Goal: Task Accomplishment & Management: Complete application form

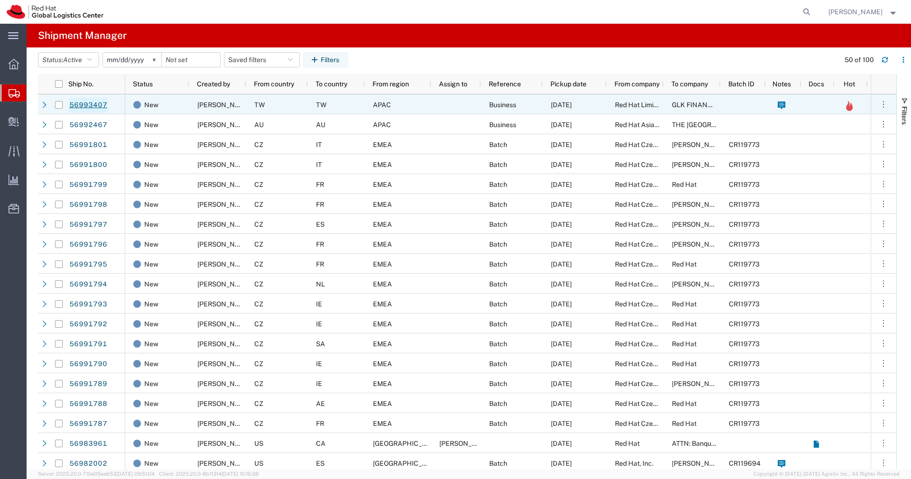
click at [100, 109] on link "56993407" at bounding box center [88, 105] width 39 height 15
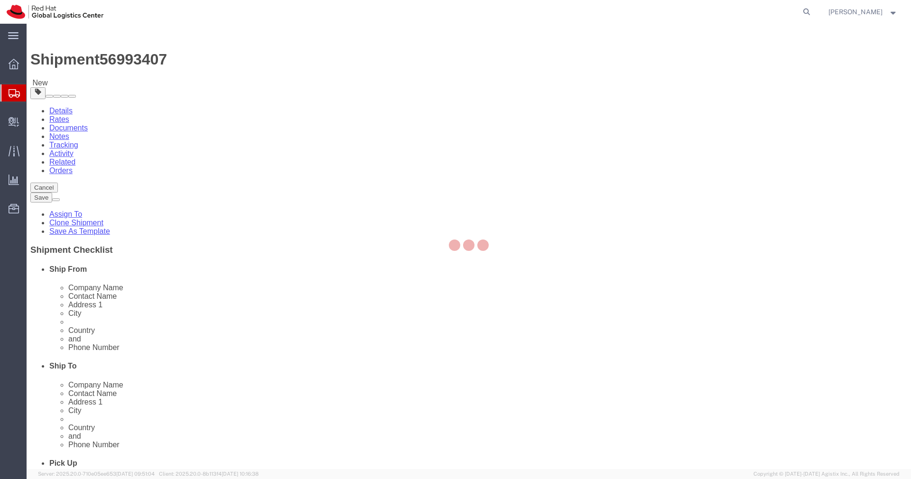
select select "38032"
select select
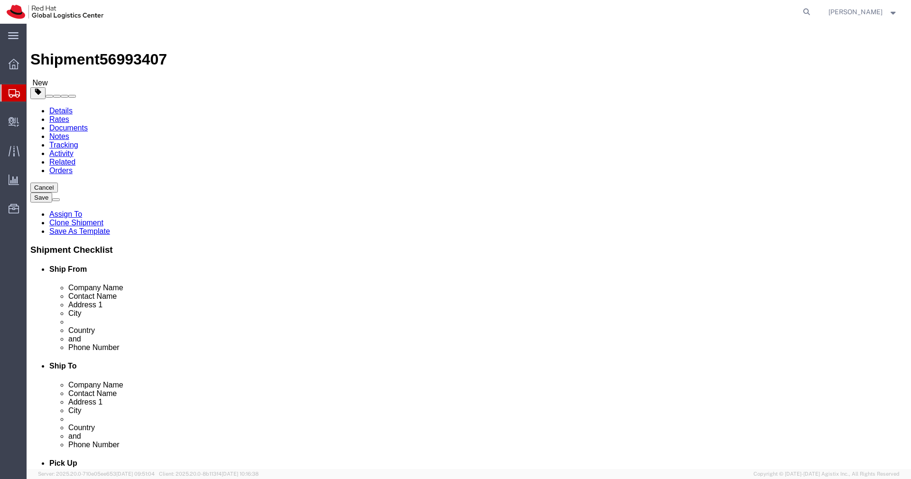
click link "Special Services"
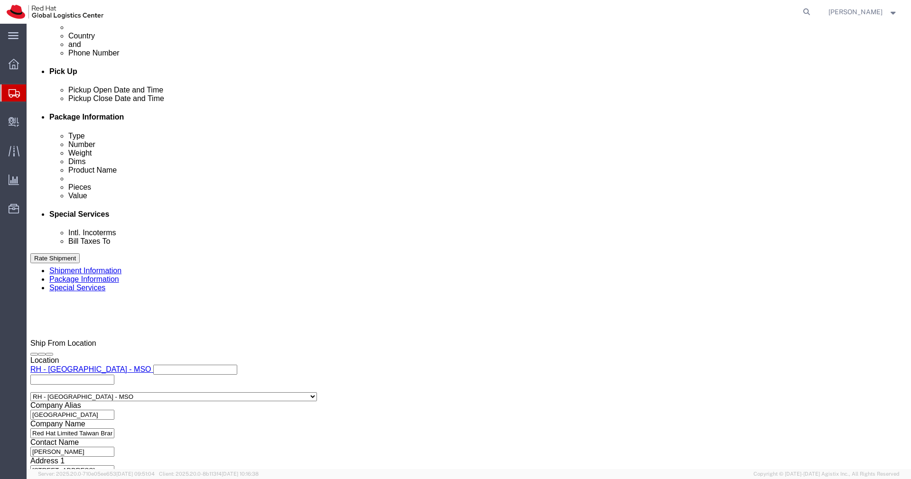
click div "Customs Clearance Authority Select Use Carrier or Agent Broker Use My Nominated…"
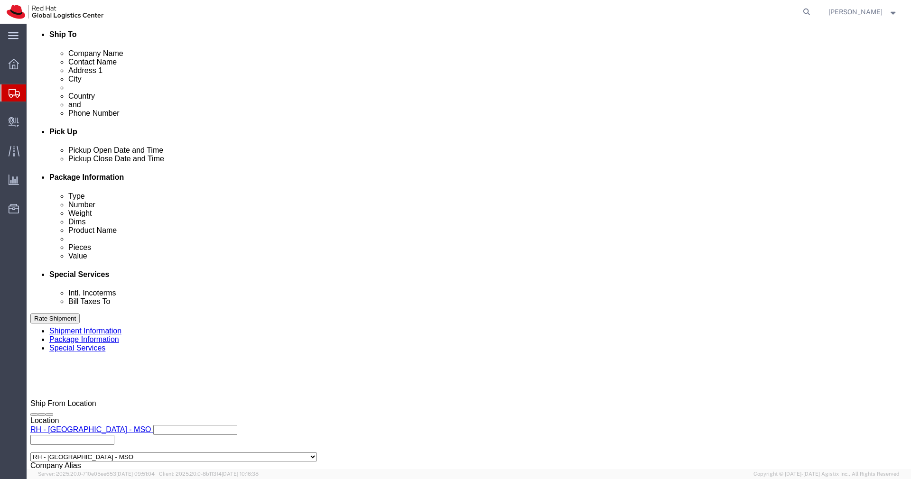
click input "Enter Email Address"
type input "[EMAIL_ADDRESS][DOMAIN_NAME]"
click button "Rate Shipment"
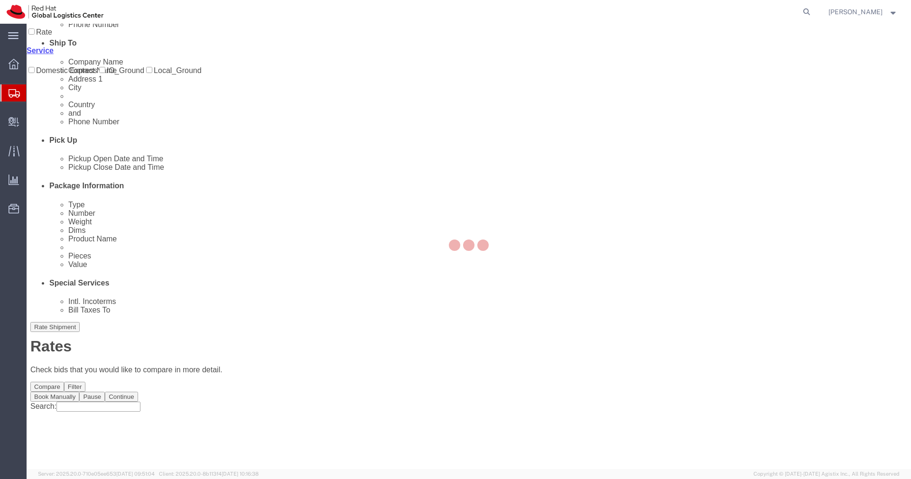
scroll to position [0, 0]
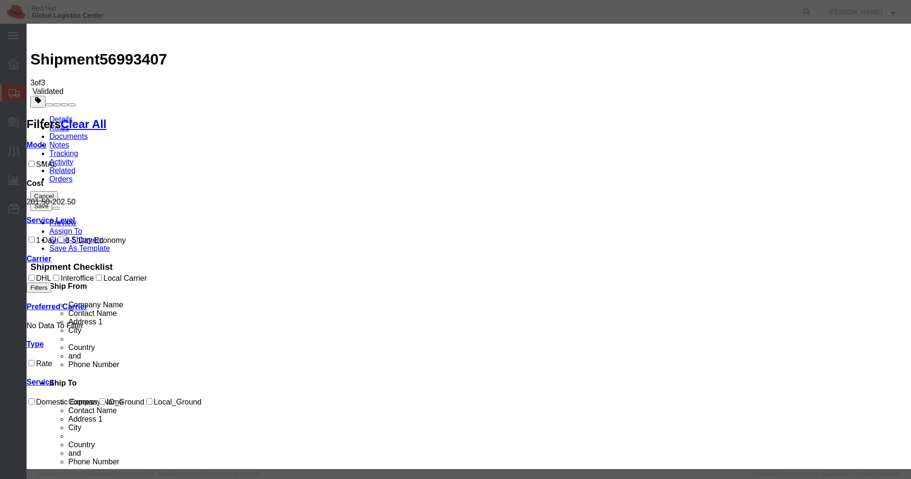
select select "20953"
select select "40182"
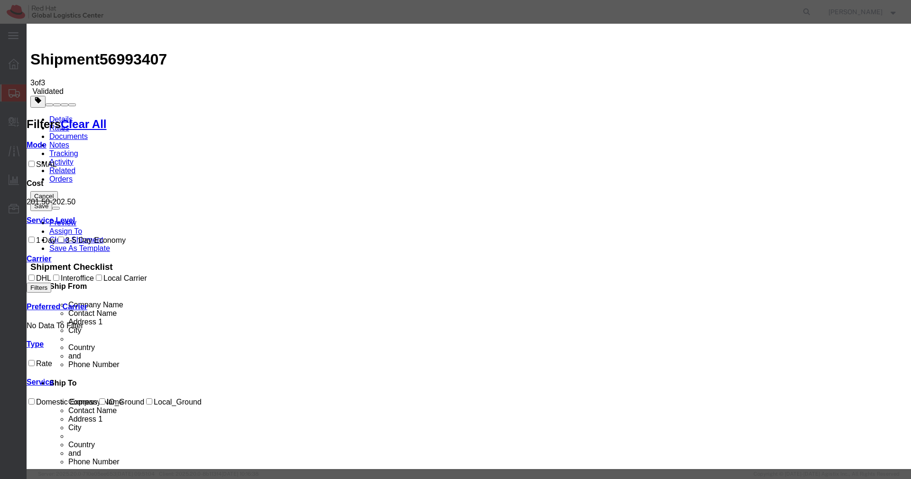
checkbox input "true"
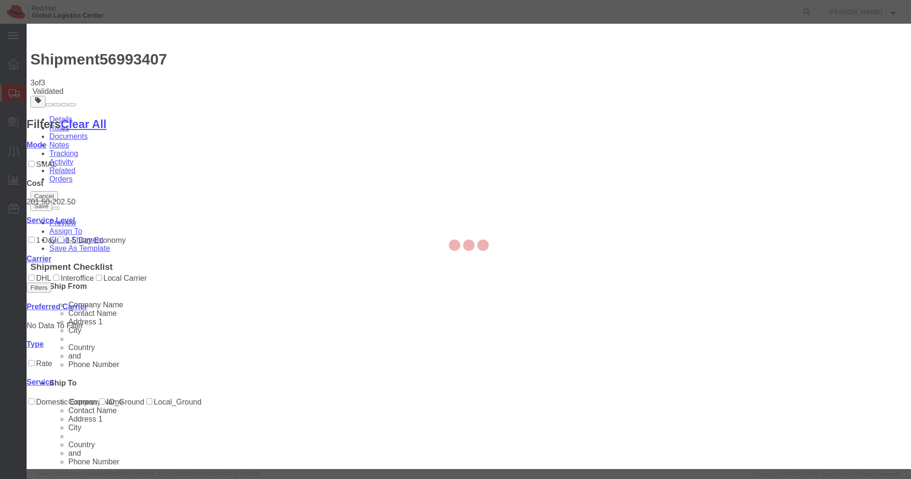
type input "[PERSON_NAME]"
type input "[PHONE_NUMBER]"
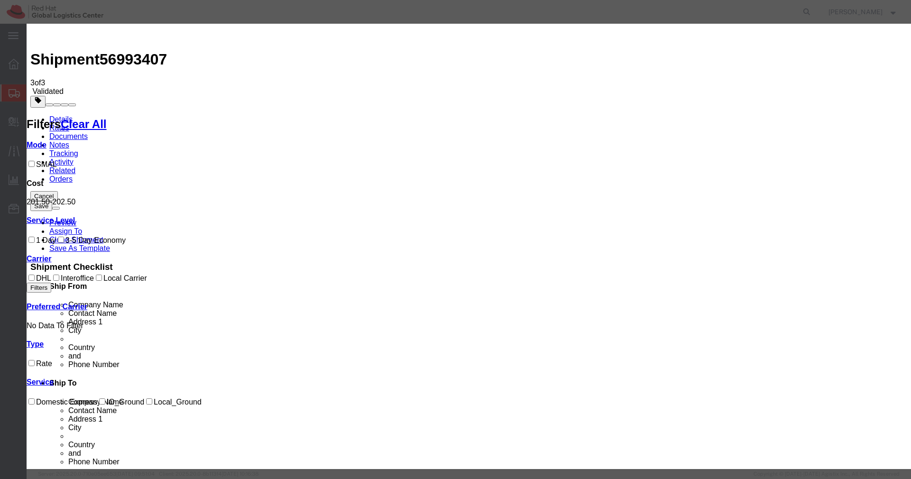
paste input "3014965992"
type input "3014965992"
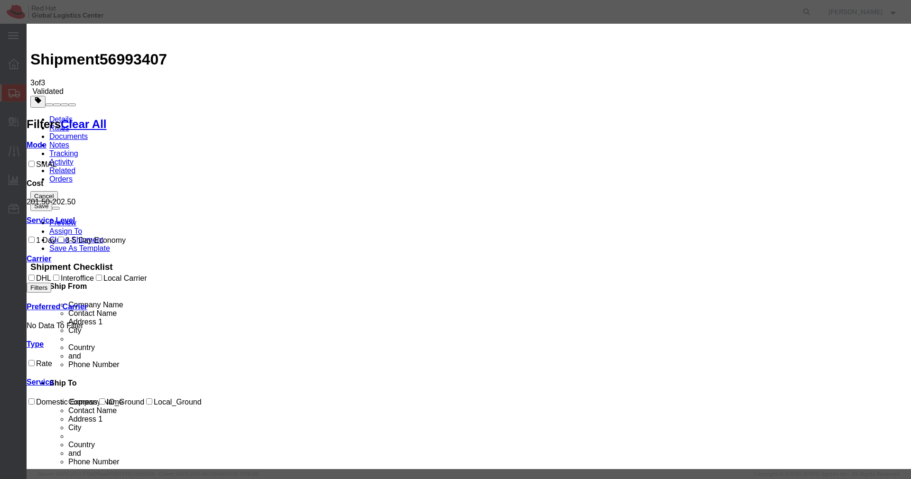
select select "INTRANST"
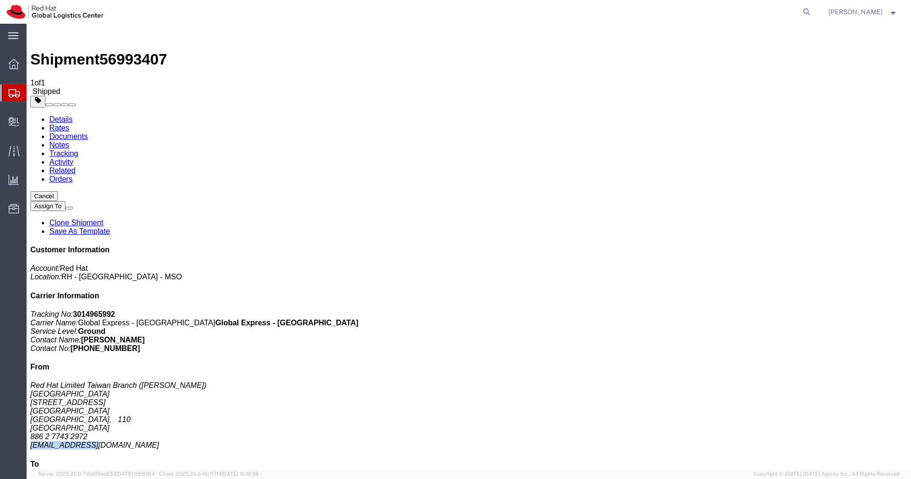
drag, startPoint x: 794, startPoint y: 283, endPoint x: 738, endPoint y: 286, distance: 56.1
click at [738, 381] on address "Red Hat Limited Taiwan Branch ([PERSON_NAME]) [STREET_ADDRESS] [GEOGRAPHIC_DATA…" at bounding box center [468, 415] width 876 height 68
copy address "[EMAIL_ADDRESS][DOMAIN_NAME]"
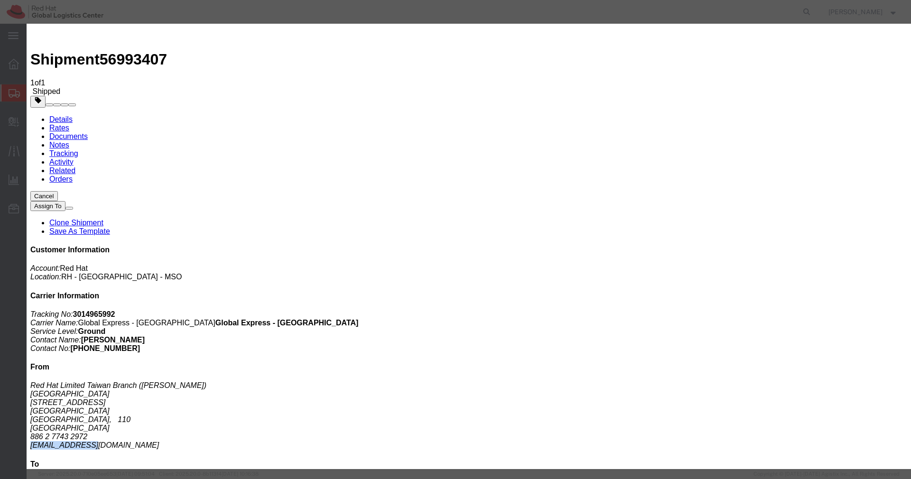
paste textarea "[EMAIL_ADDRESS][DOMAIN_NAME]"
type textarea "[EMAIL_ADDRESS][DOMAIN_NAME]"
paste input "[EMAIL_ADDRESS][DOMAIN_NAME]"
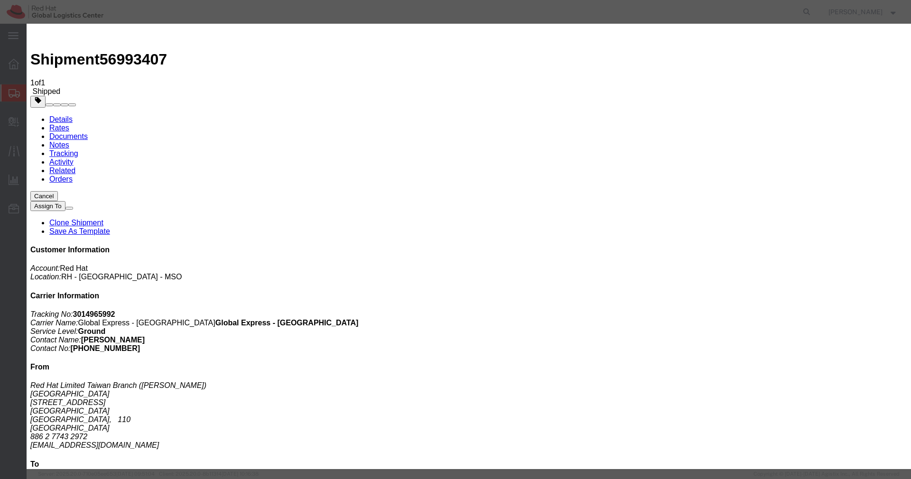
type input "[EMAIL_ADDRESS][DOMAIN_NAME]"
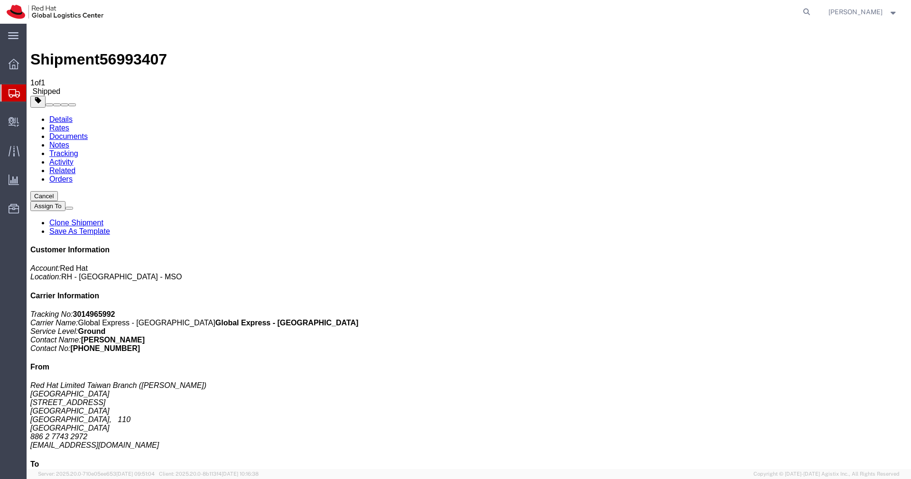
click at [20, 96] on div at bounding box center [13, 92] width 27 height 17
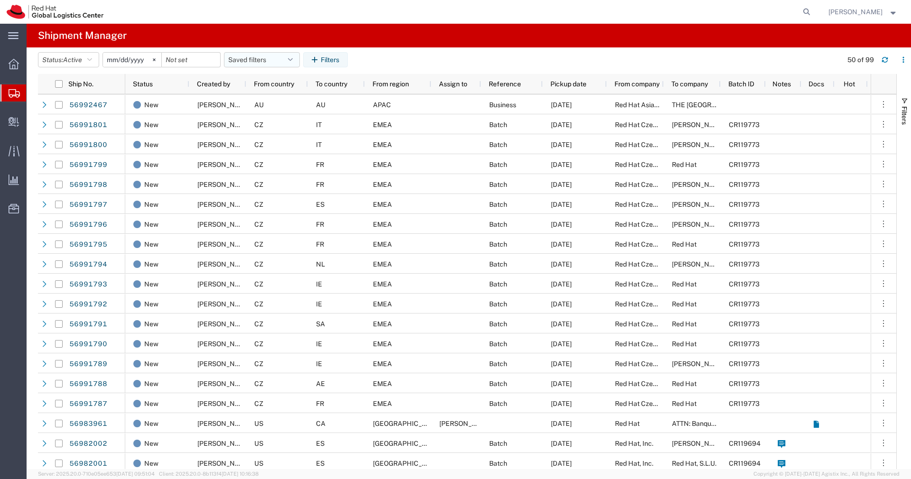
click at [292, 64] on button "Saved filters" at bounding box center [262, 59] width 76 height 15
click at [268, 100] on span "APAC" at bounding box center [287, 101] width 124 height 18
type input "[DATE]"
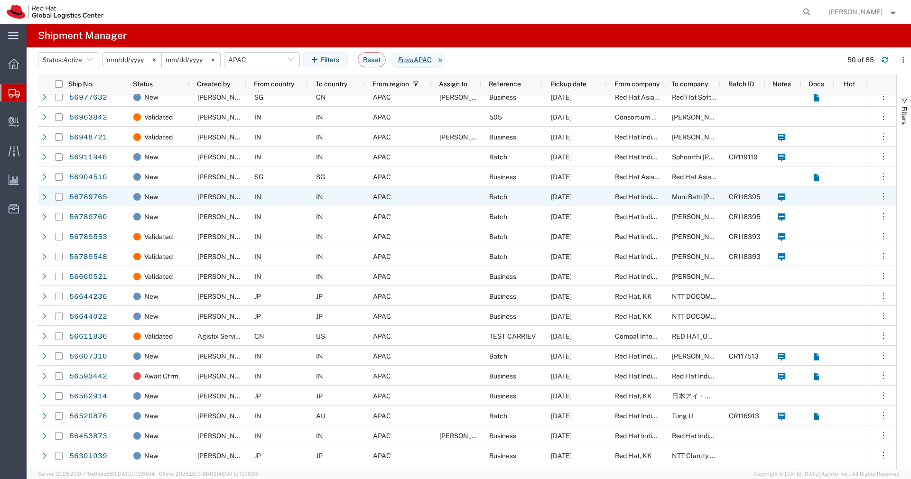
scroll to position [37, 0]
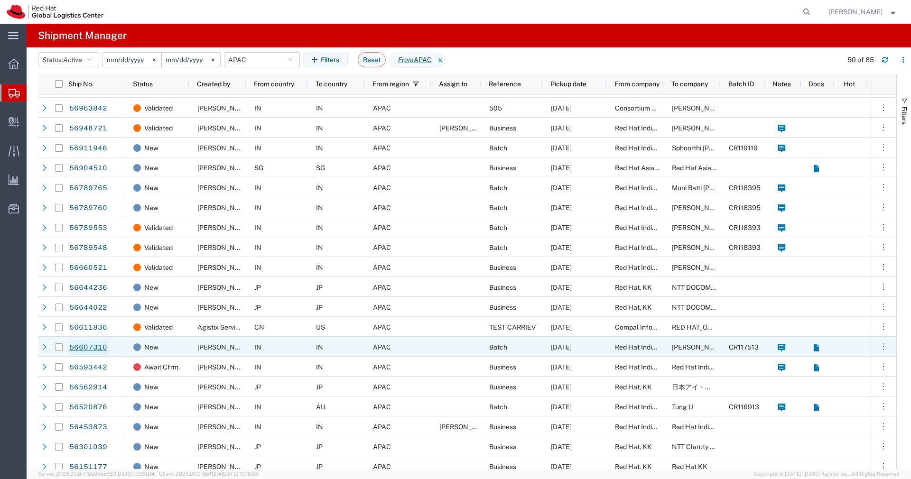
click at [102, 350] on link "56607310" at bounding box center [88, 347] width 39 height 15
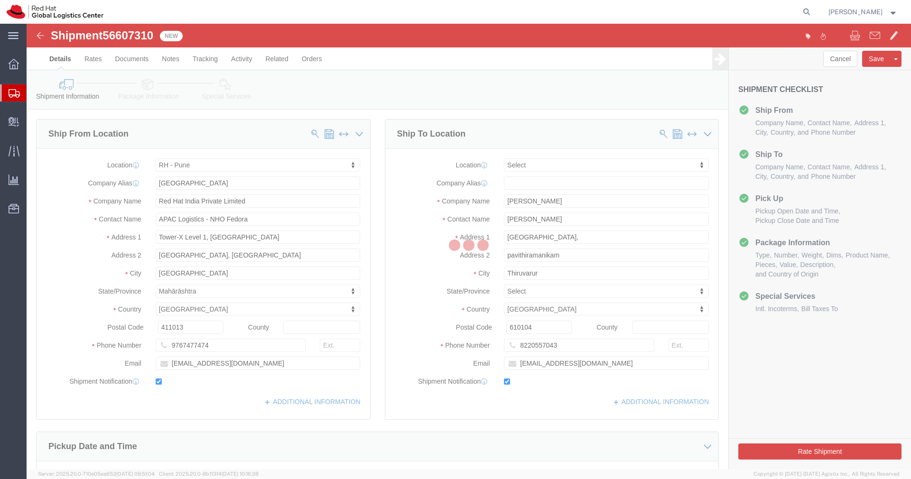
select select "38007"
select select
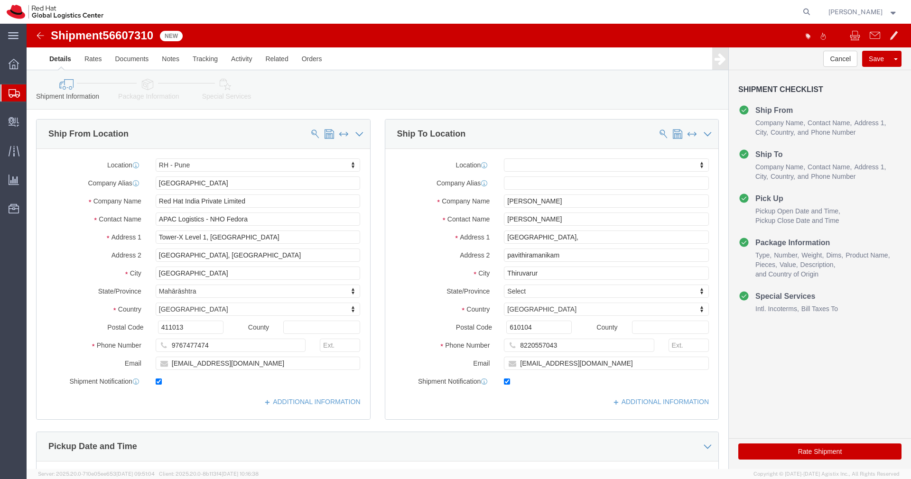
click div "Shipment 56607310 New"
click img
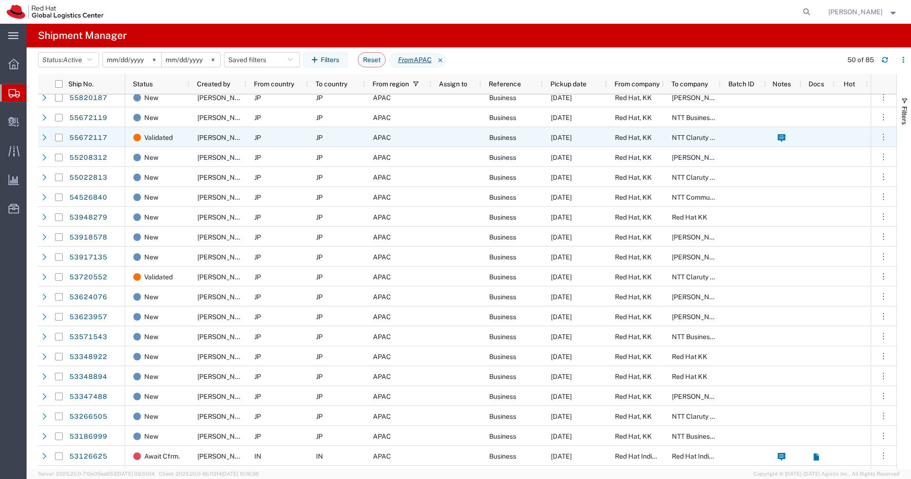
scroll to position [565, 0]
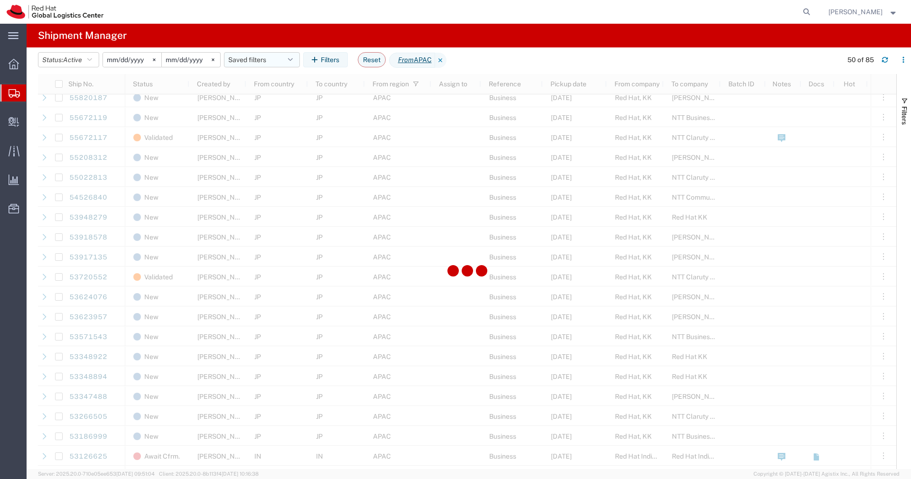
click at [293, 61] on icon "button" at bounding box center [290, 59] width 5 height 7
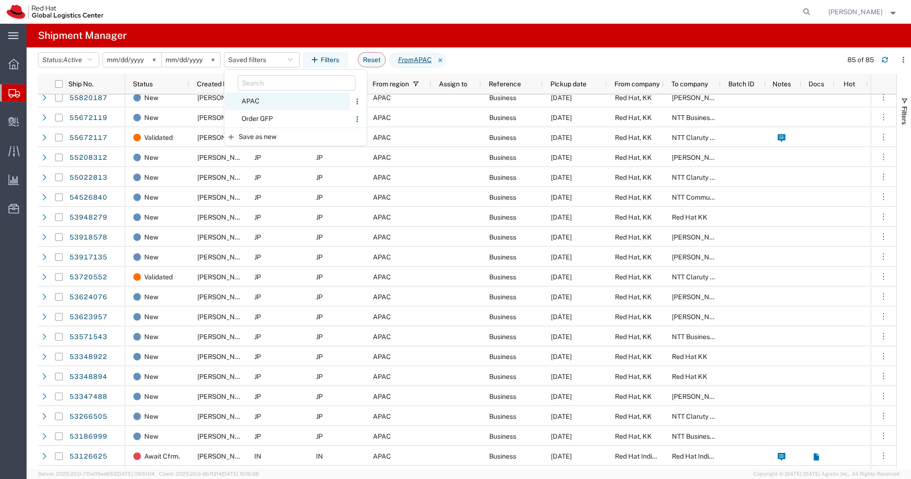
click at [268, 100] on span "APAC" at bounding box center [287, 101] width 124 height 18
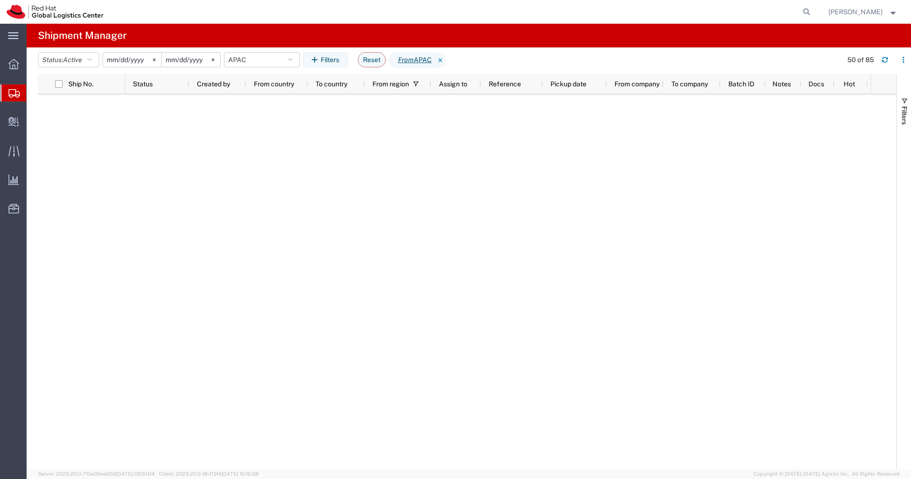
scroll to position [1319, 0]
